Goal: Task Accomplishment & Management: Manage account settings

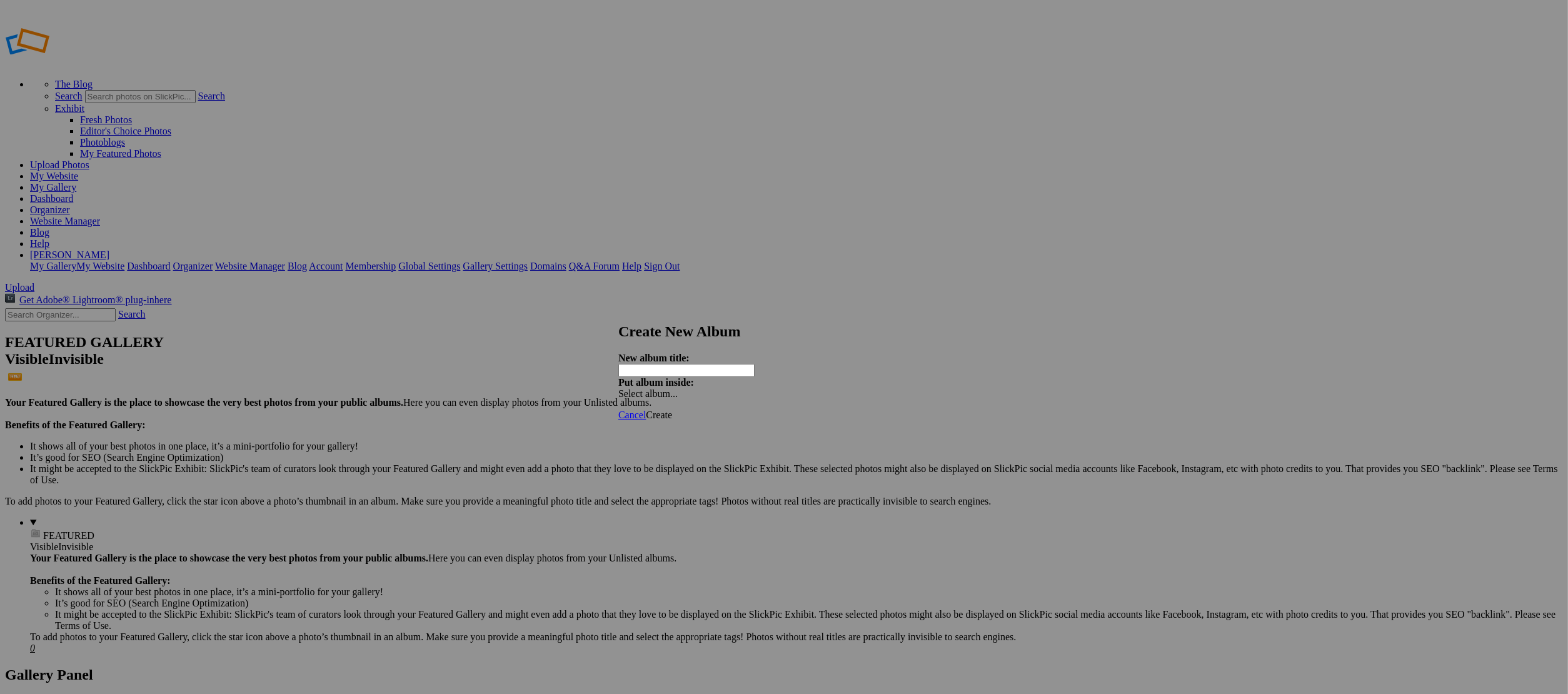
click at [705, 364] on input "text" at bounding box center [686, 370] width 136 height 13
type input "[STREET_ADDRESS][PERSON_NAME]"
click at [672, 410] on span "Create" at bounding box center [658, 415] width 26 height 11
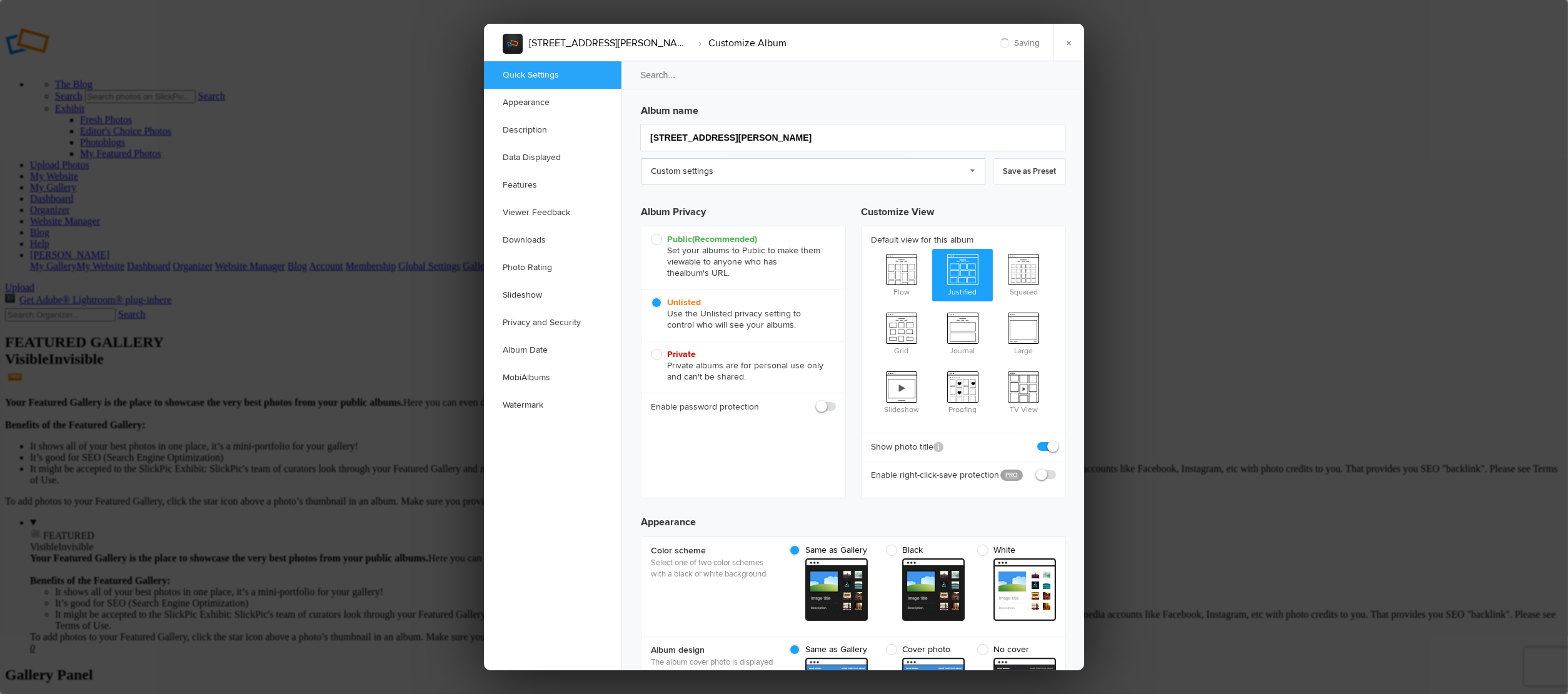
click at [697, 174] on link "Custom settings" at bounding box center [812, 171] width 344 height 26
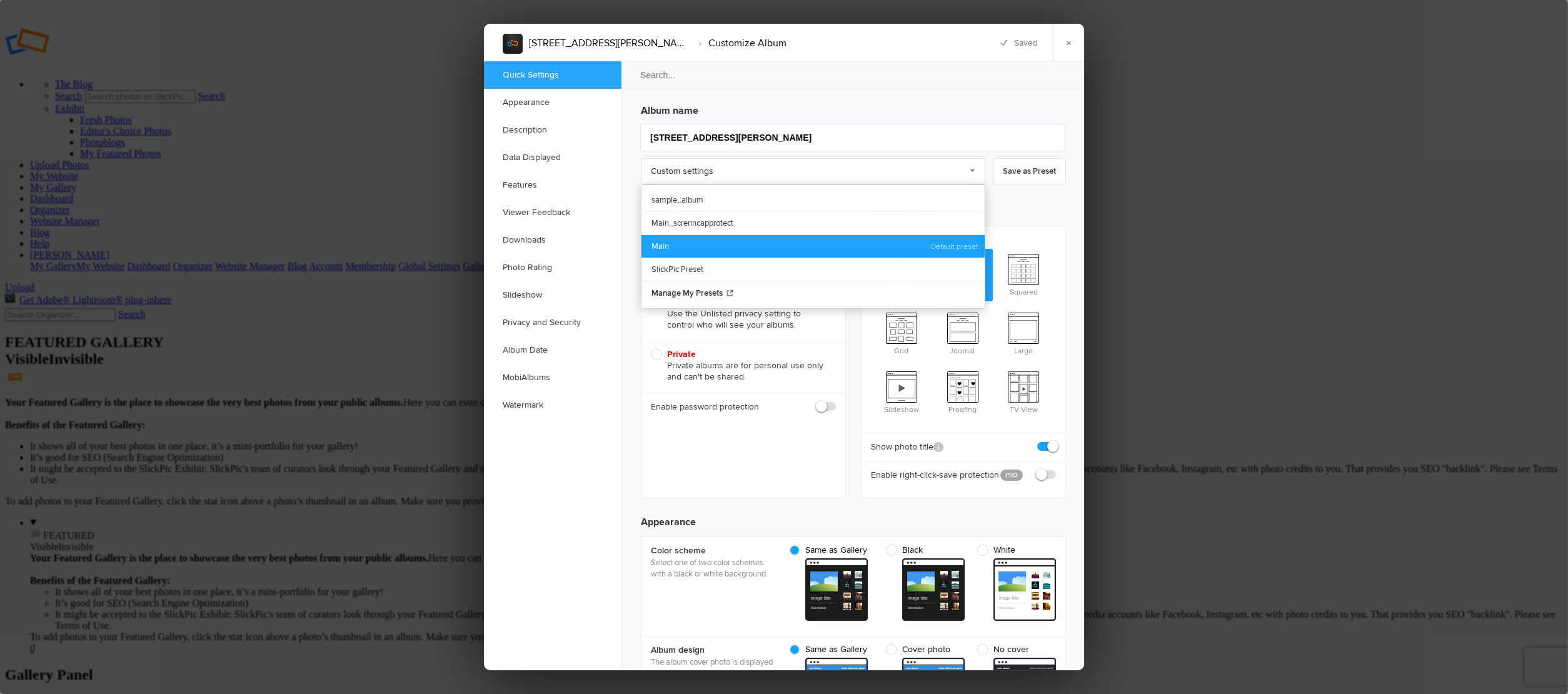
click at [670, 237] on link "Main" at bounding box center [813, 245] width 343 height 23
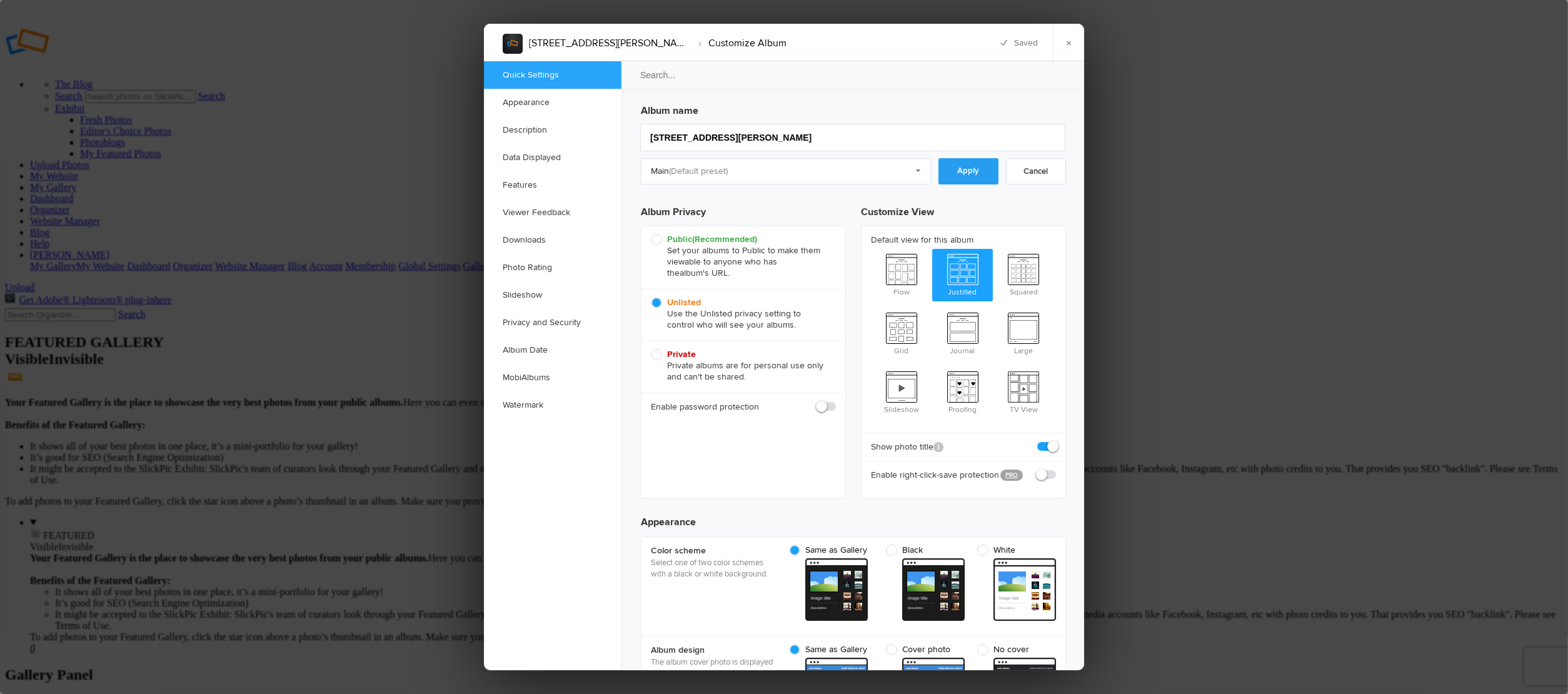
click at [962, 171] on link "Apply" at bounding box center [969, 171] width 60 height 26
checkbox input "true"
click at [1072, 53] on link "×" at bounding box center [1068, 42] width 32 height 37
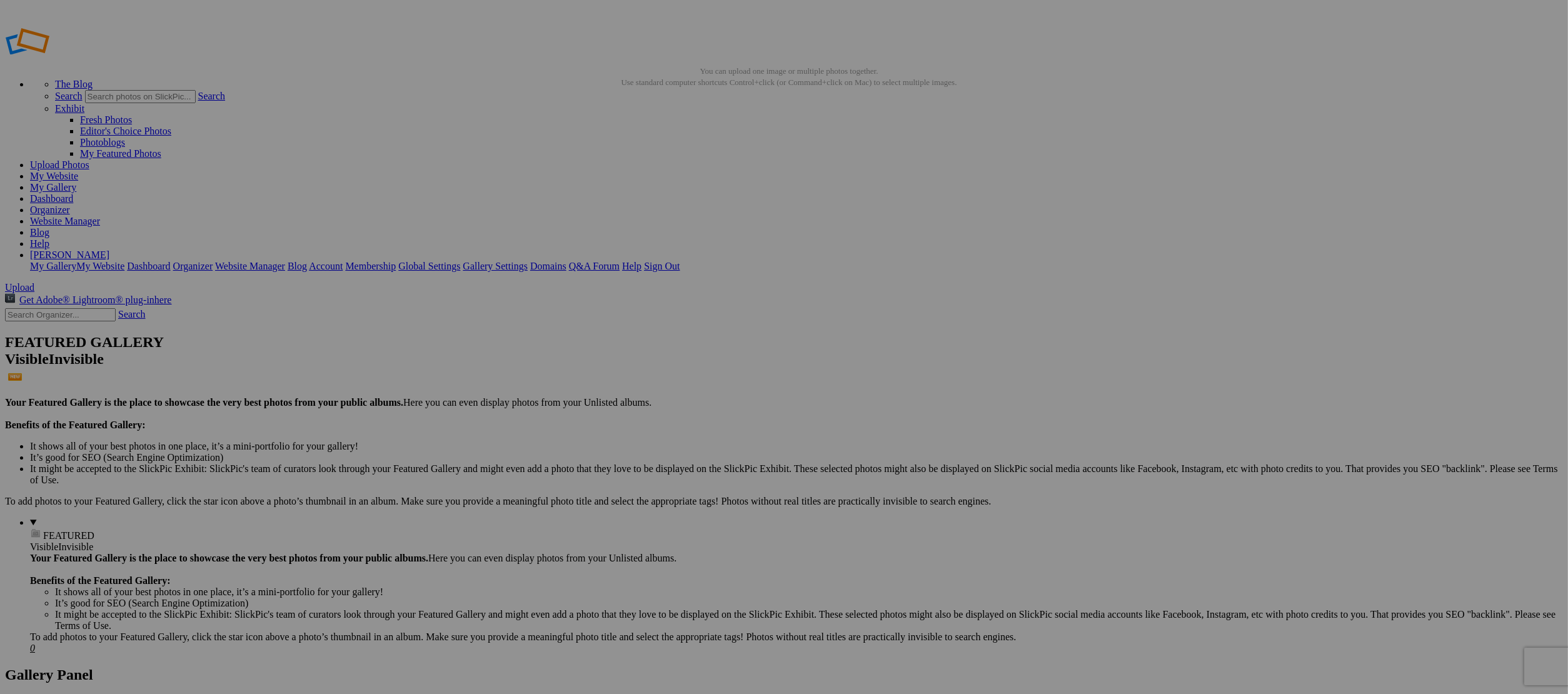
drag, startPoint x: 501, startPoint y: 260, endPoint x: 509, endPoint y: 266, distance: 10.0
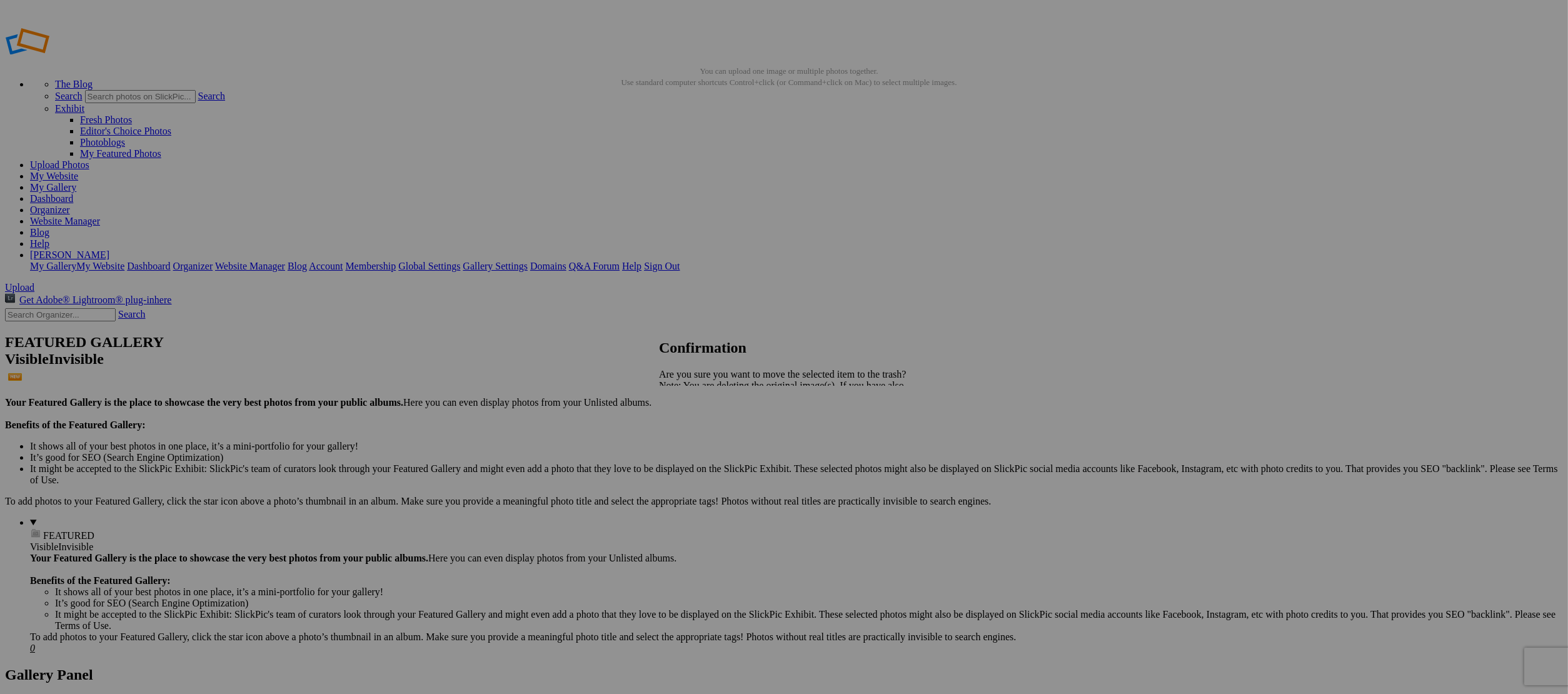
drag, startPoint x: 894, startPoint y: 428, endPoint x: 1067, endPoint y: 389, distance: 177.3
click at [701, 428] on span "Yes" at bounding box center [693, 428] width 15 height 11
drag, startPoint x: 1012, startPoint y: 326, endPoint x: 794, endPoint y: 300, distance: 219.5
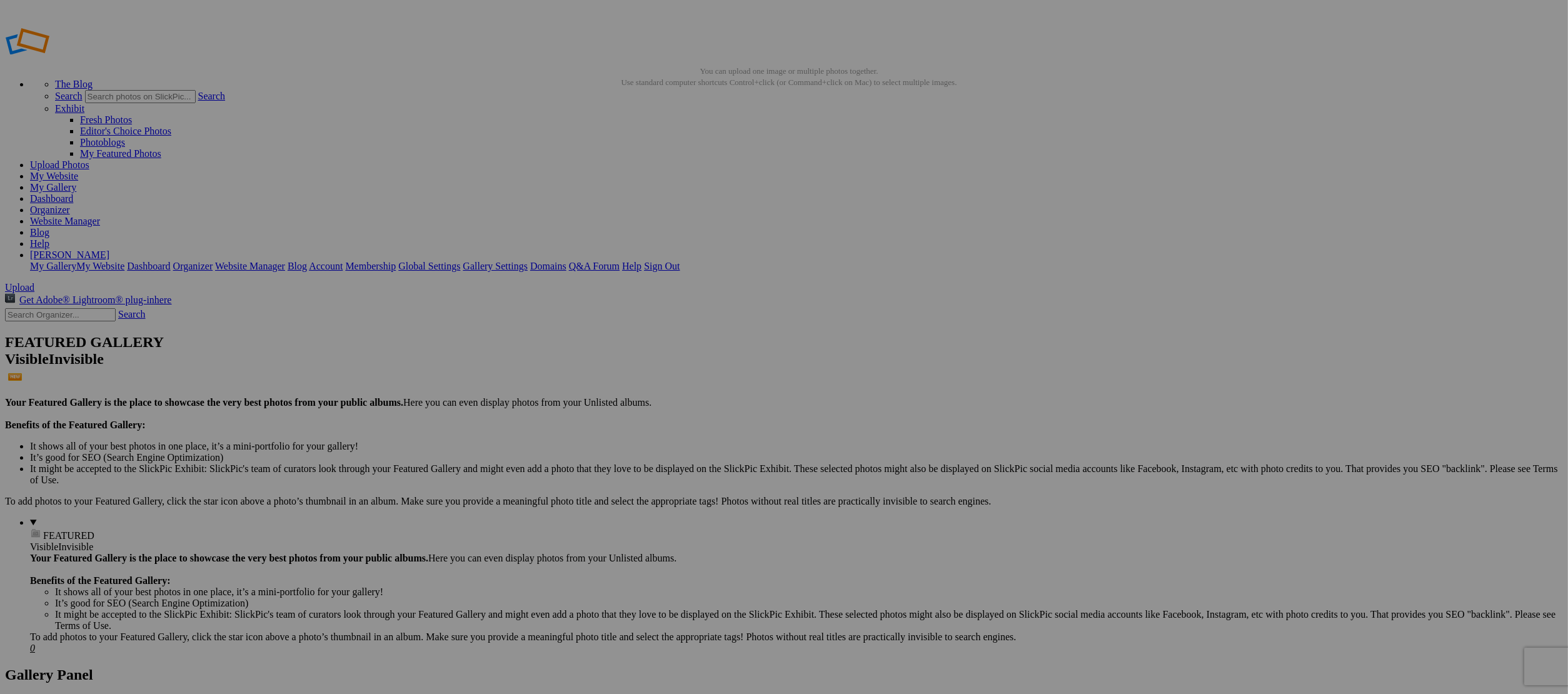
type input "[STREET_ADDRESS][PERSON_NAME]"
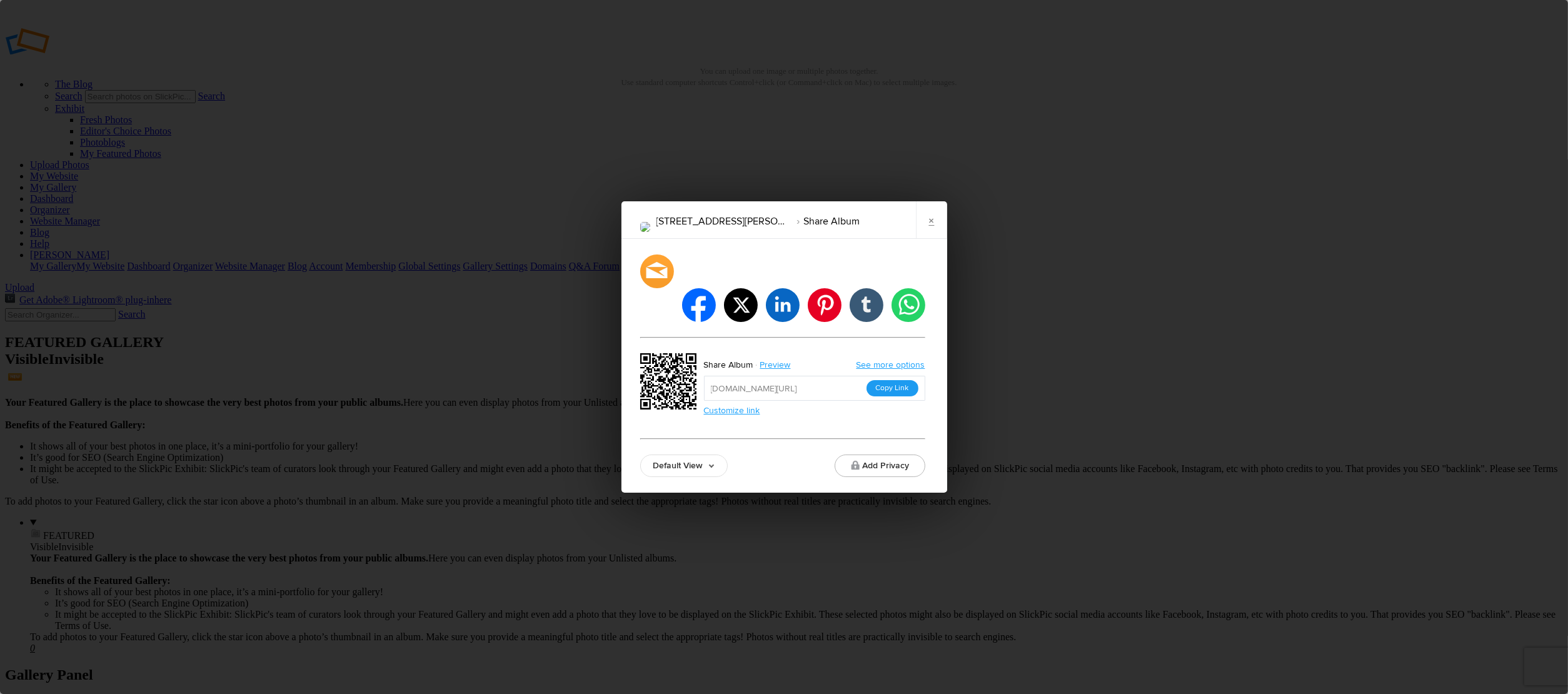
click at [885, 380] on button "Copy Link" at bounding box center [893, 388] width 52 height 16
click at [931, 237] on link "×" at bounding box center [931, 220] width 32 height 37
